Goal: Task Accomplishment & Management: Manage account settings

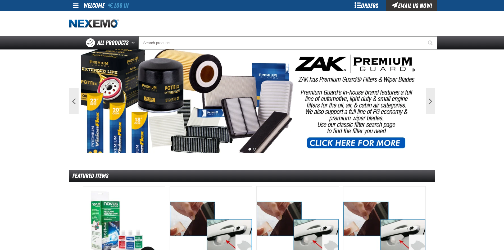
click at [367, 7] on div "Orders" at bounding box center [367, 5] width 40 height 11
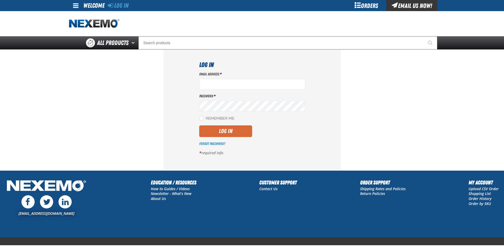
type input "[EMAIL_ADDRESS][DOMAIN_NAME]"
click at [222, 128] on button "Log In" at bounding box center [225, 131] width 53 height 12
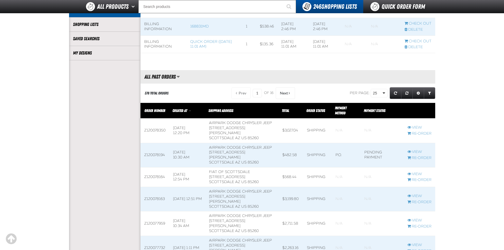
scroll to position [132, 0]
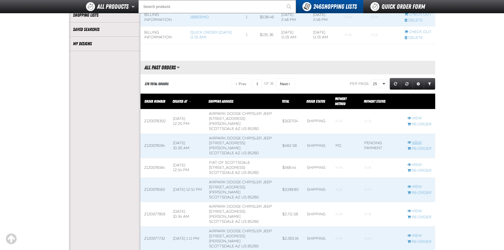
click at [419, 142] on link "View" at bounding box center [420, 142] width 24 height 5
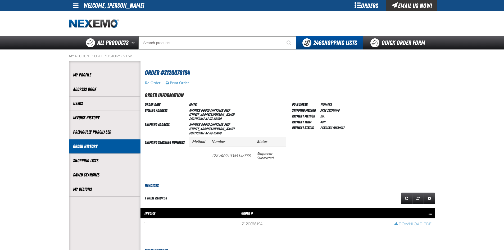
scroll to position [79, 0]
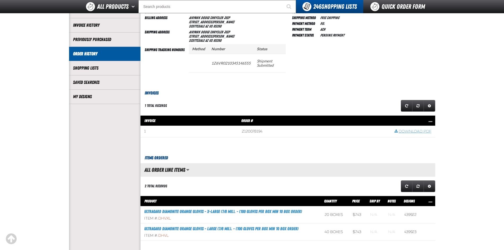
click at [413, 133] on link "Download PDF" at bounding box center [413, 131] width 37 height 5
click at [438, 66] on main "My Account / Order History / View" at bounding box center [252, 130] width 504 height 347
